Goal: Understand process/instructions: Learn about a topic

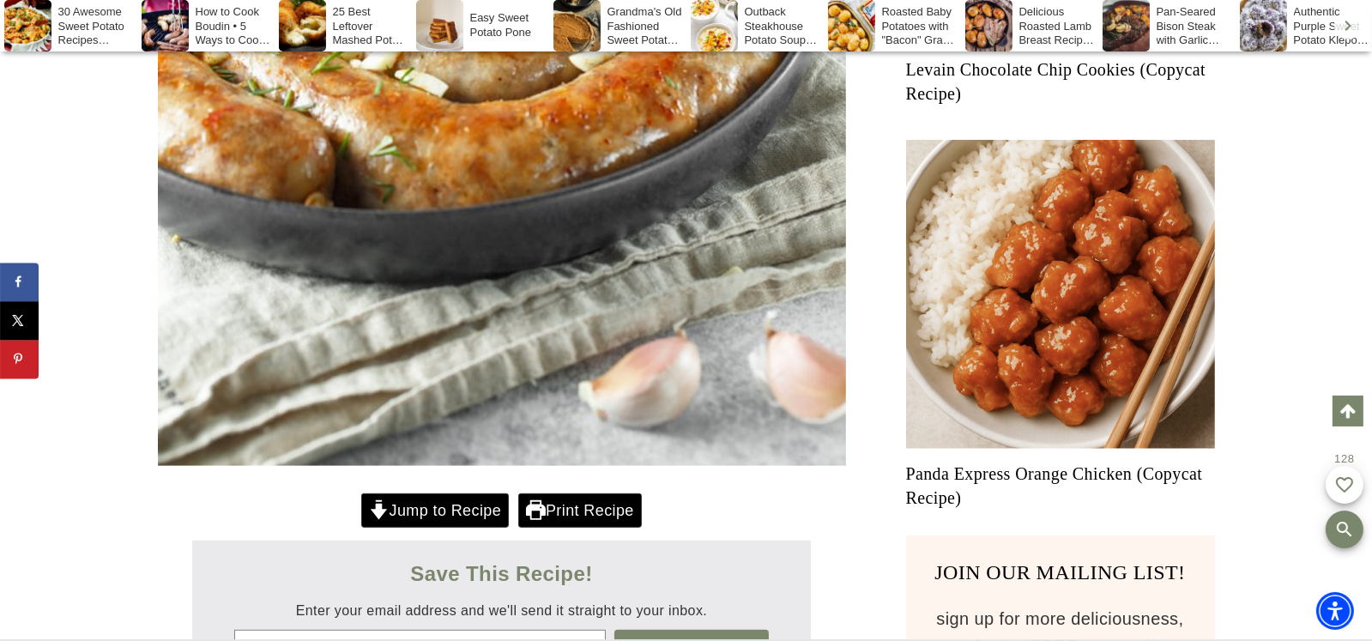
click at [420, 515] on link "Jump to Recipe" at bounding box center [435, 510] width 148 height 35
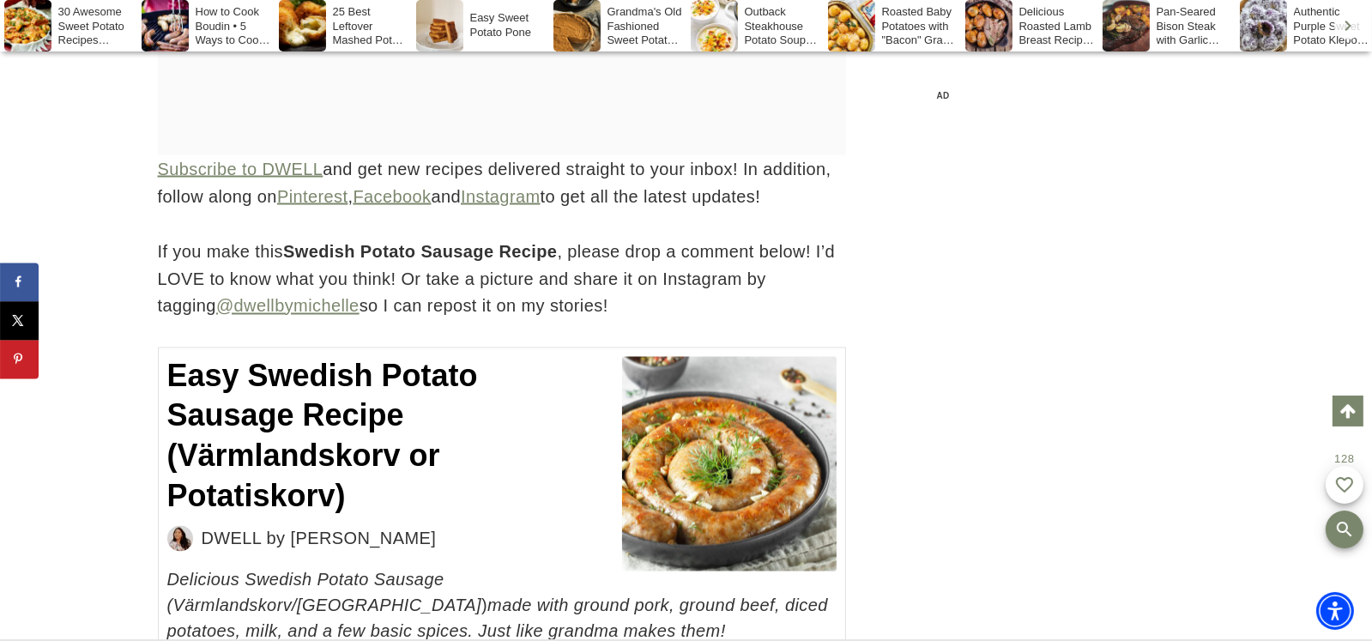
scroll to position [12531, 0]
